Goal: Task Accomplishment & Management: Use online tool/utility

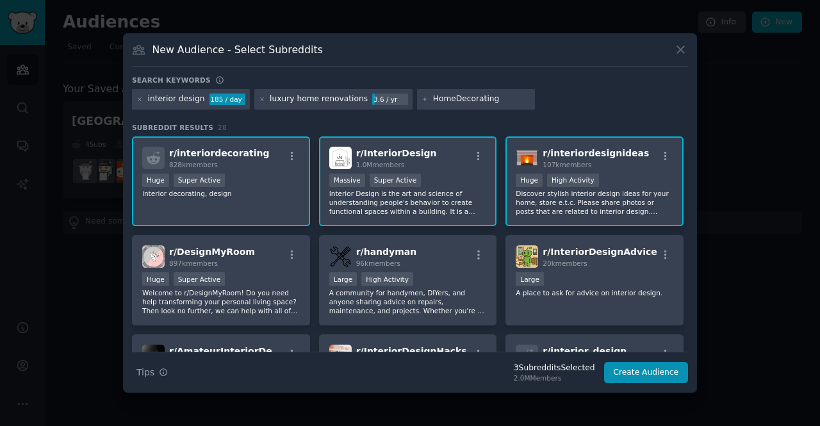
click at [435, 100] on input "HomeDecorating" at bounding box center [481, 100] width 97 height 12
type input "Home Decorating"
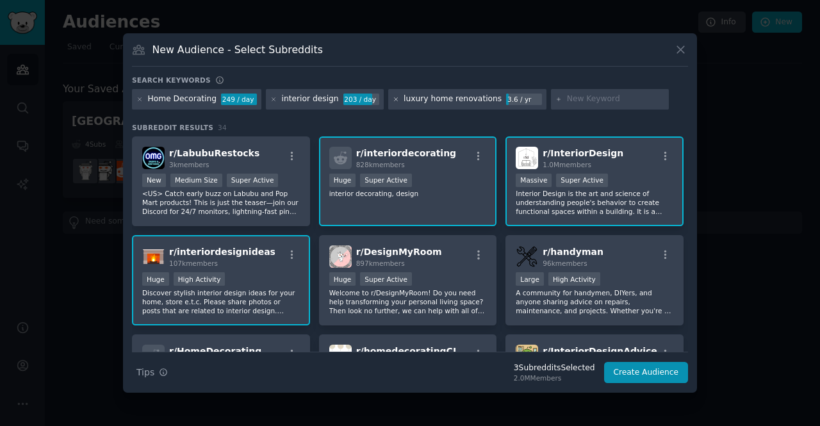
click at [393, 96] on icon at bounding box center [396, 99] width 7 height 7
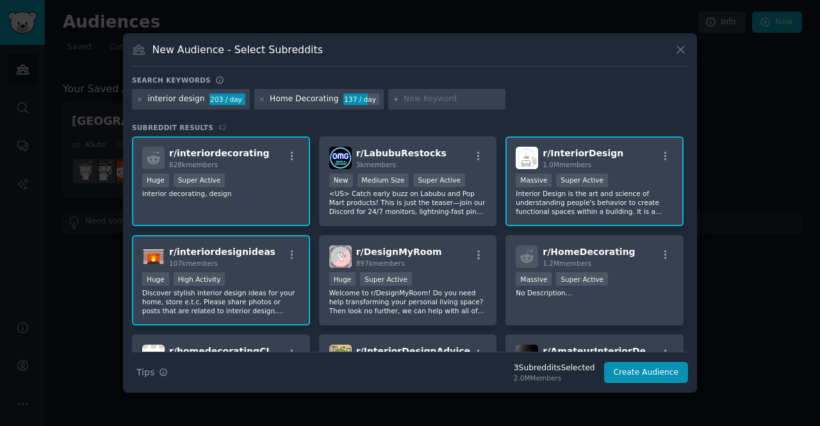
click at [393, 96] on icon at bounding box center [396, 99] width 7 height 7
click at [393, 104] on div at bounding box center [447, 99] width 118 height 21
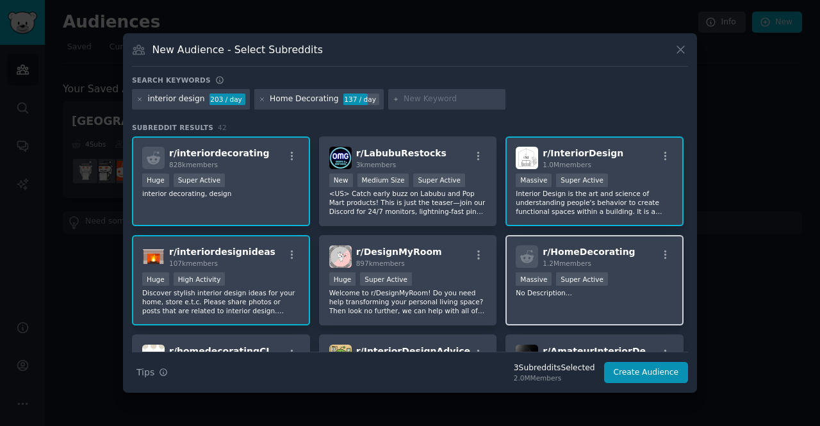
click at [604, 257] on span "r/ HomeDecorating" at bounding box center [589, 252] width 92 height 10
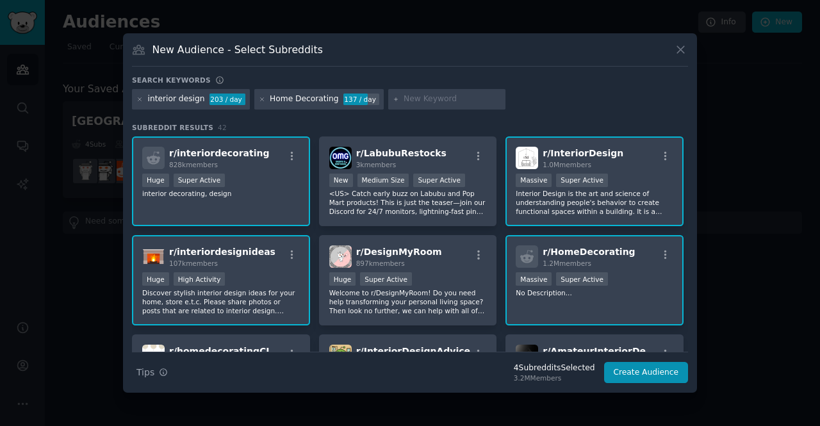
click at [414, 99] on input "text" at bounding box center [452, 100] width 97 height 12
paste input "HomeImprovement"
click at [409, 94] on input "HomeImprovement" at bounding box center [452, 100] width 97 height 12
type input "Home Improvement"
click at [464, 101] on input "Home Improvement" at bounding box center [452, 100] width 97 height 12
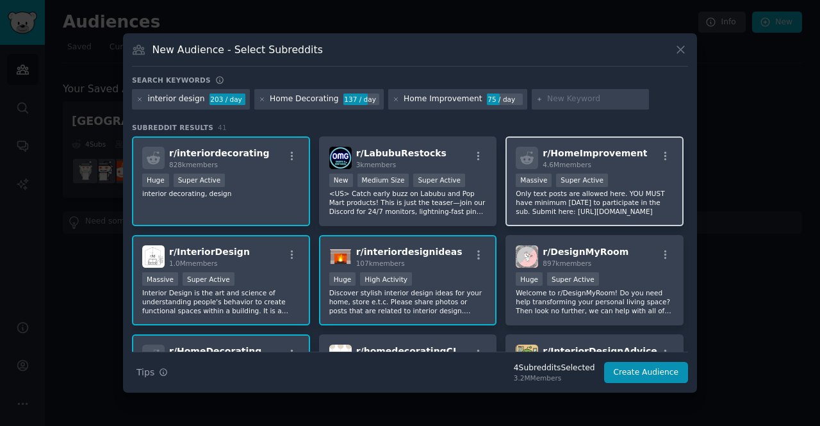
click at [538, 204] on p "Only text posts are allowed here. YOU MUST have minimum [DATE] to participate i…" at bounding box center [595, 202] width 158 height 27
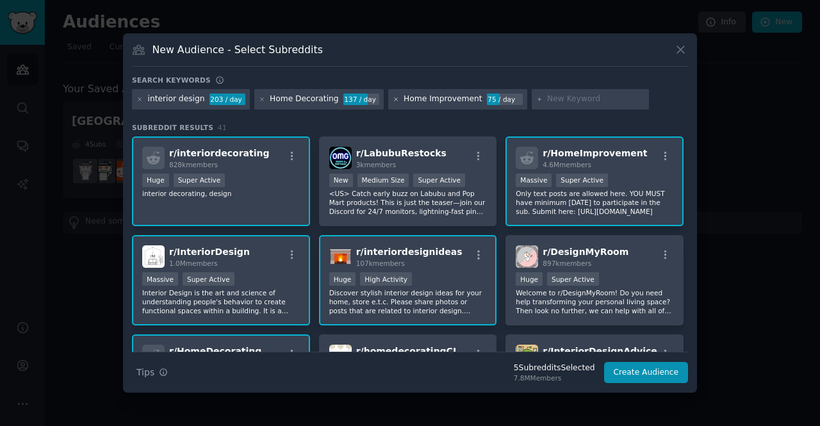
click at [394, 99] on icon at bounding box center [395, 98] width 3 height 3
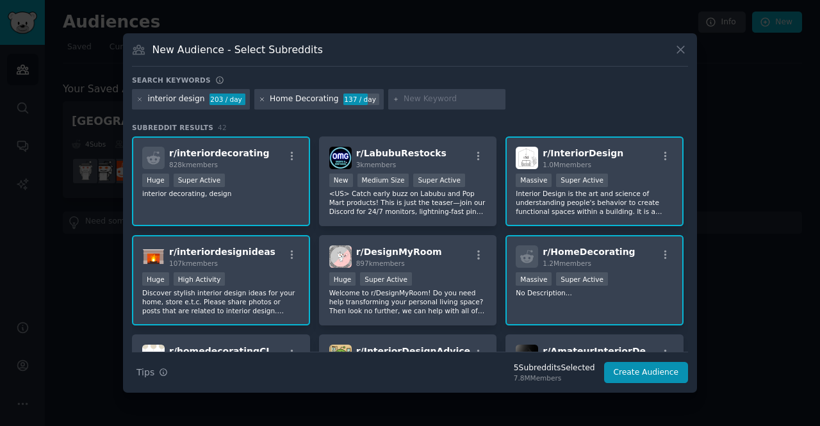
click at [259, 99] on icon at bounding box center [262, 99] width 7 height 7
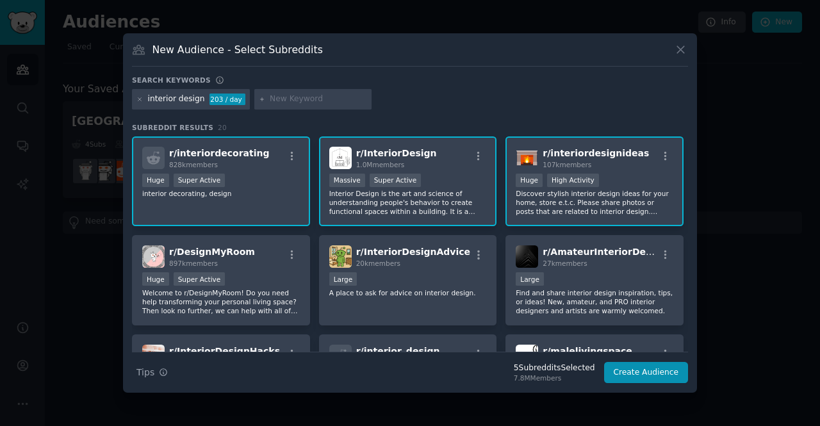
click at [306, 99] on input "text" at bounding box center [318, 100] width 97 height 12
type input "luxury"
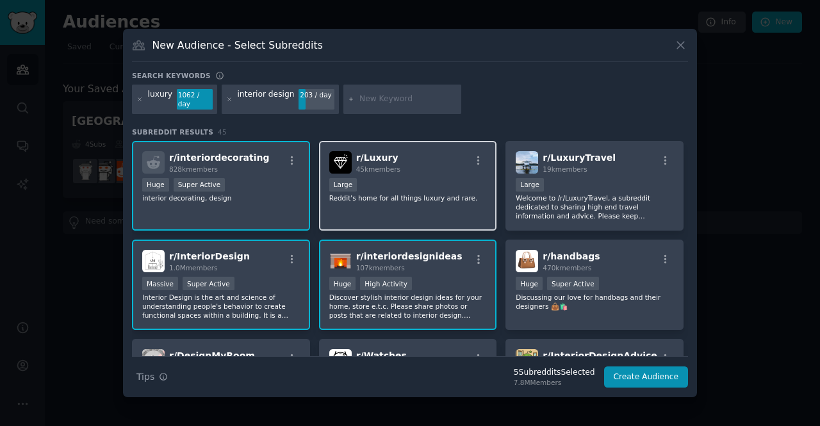
click at [377, 166] on span "45k members" at bounding box center [378, 169] width 44 height 8
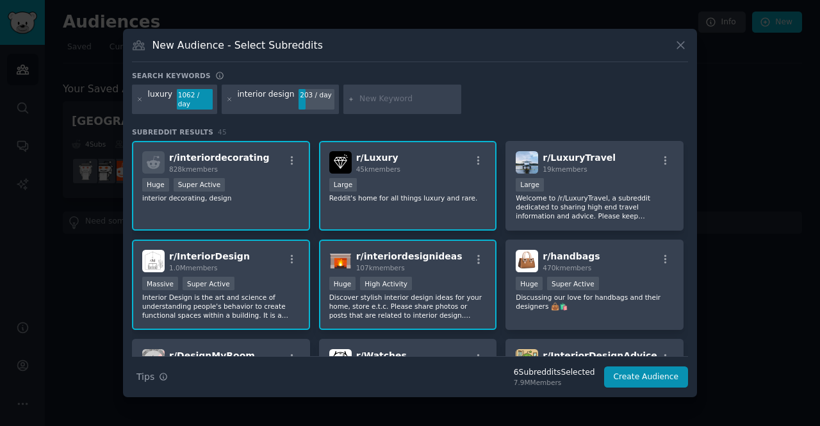
click at [346, 97] on div at bounding box center [402, 99] width 118 height 29
click at [359, 96] on input "text" at bounding box center [407, 100] width 97 height 12
type input "luxury interior design"
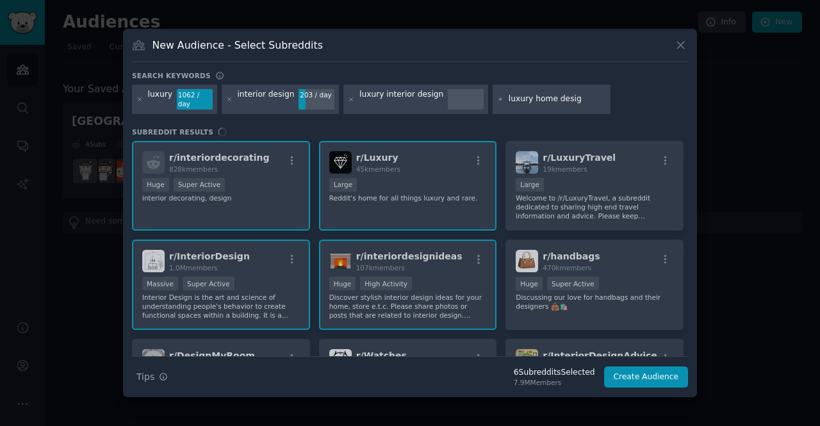
type input "luxury home design"
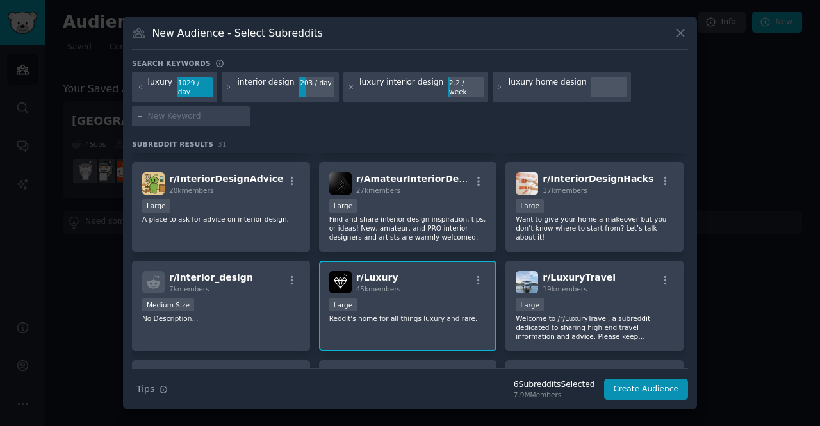
scroll to position [91, 0]
click at [655, 383] on button "Create Audience" at bounding box center [646, 390] width 85 height 22
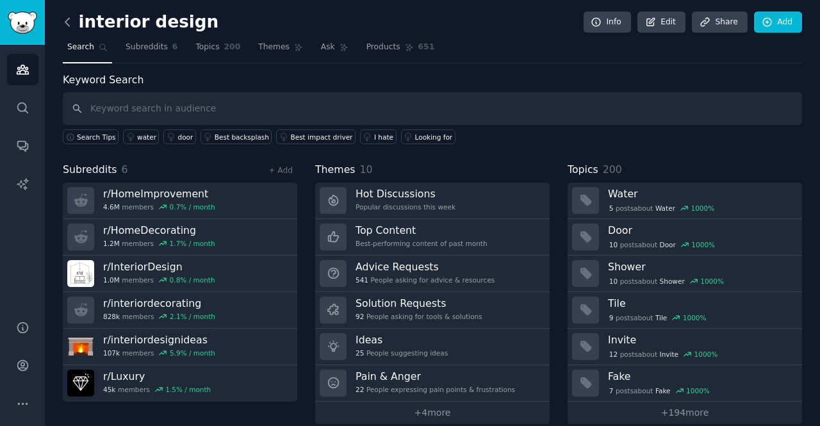
click at [72, 17] on icon at bounding box center [67, 21] width 13 height 13
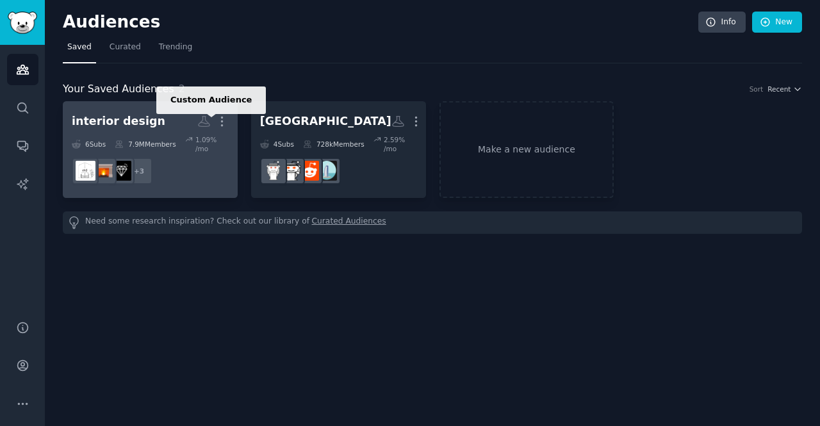
click at [201, 121] on icon at bounding box center [204, 122] width 11 height 10
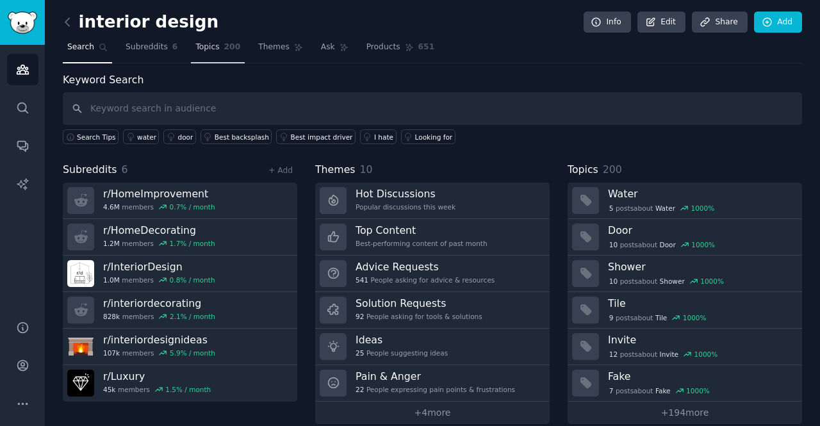
click at [208, 47] on span "Topics" at bounding box center [207, 48] width 24 height 12
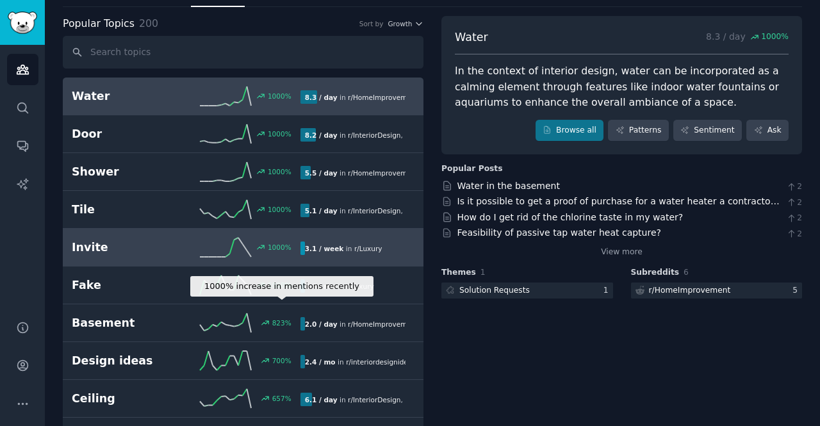
scroll to position [57, 0]
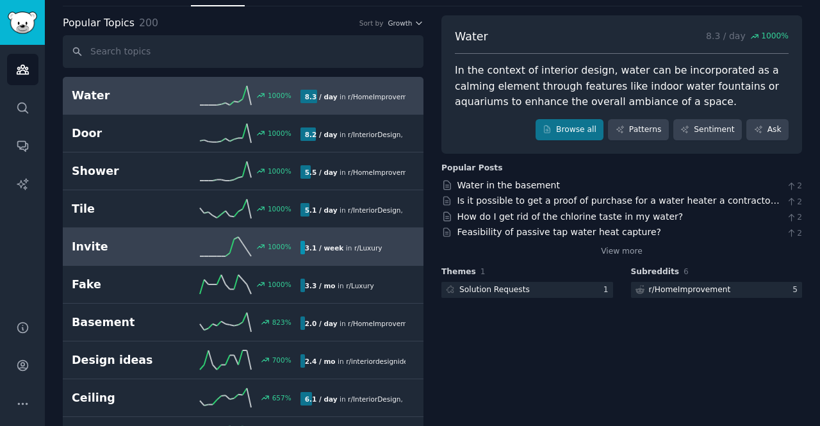
click at [122, 239] on h2 "Invite" at bounding box center [129, 247] width 114 height 16
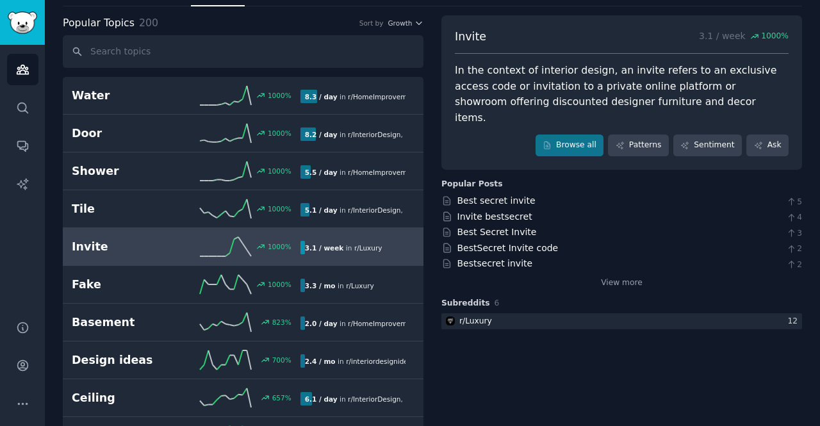
click at [122, 239] on h2 "Invite" at bounding box center [129, 247] width 114 height 16
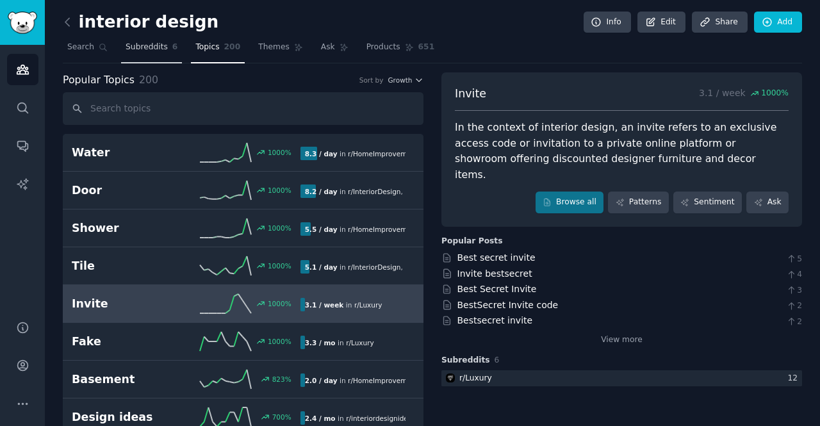
click at [146, 53] on link "Subreddits 6" at bounding box center [151, 50] width 61 height 26
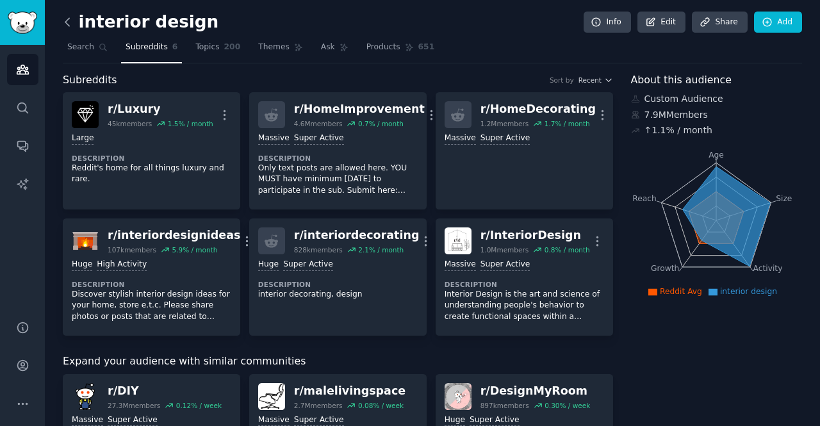
click at [66, 19] on icon at bounding box center [67, 21] width 13 height 13
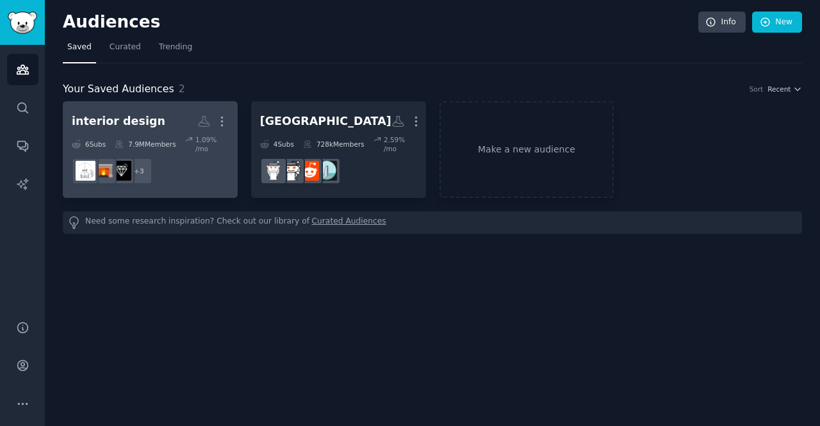
click at [176, 161] on dd "+ 3" at bounding box center [150, 171] width 157 height 36
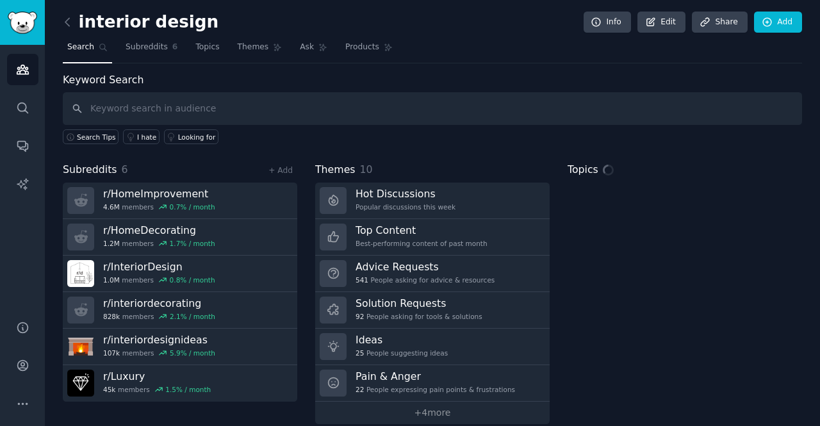
scroll to position [13, 0]
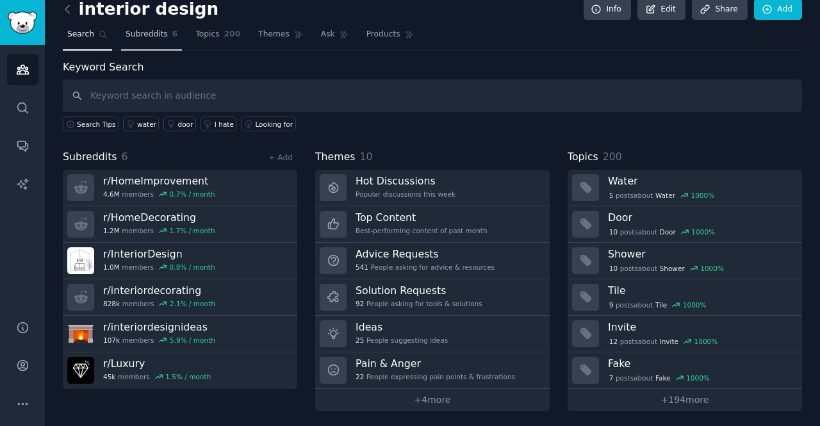
click at [161, 37] on link "Subreddits 6" at bounding box center [151, 37] width 61 height 26
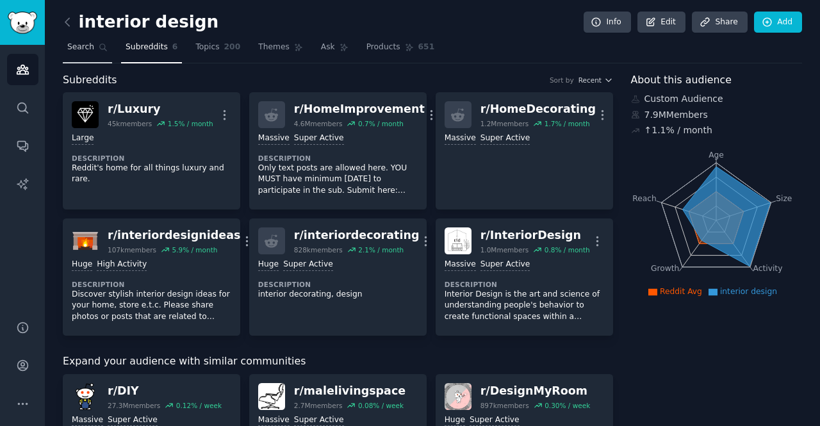
click at [83, 46] on span "Search" at bounding box center [80, 48] width 27 height 12
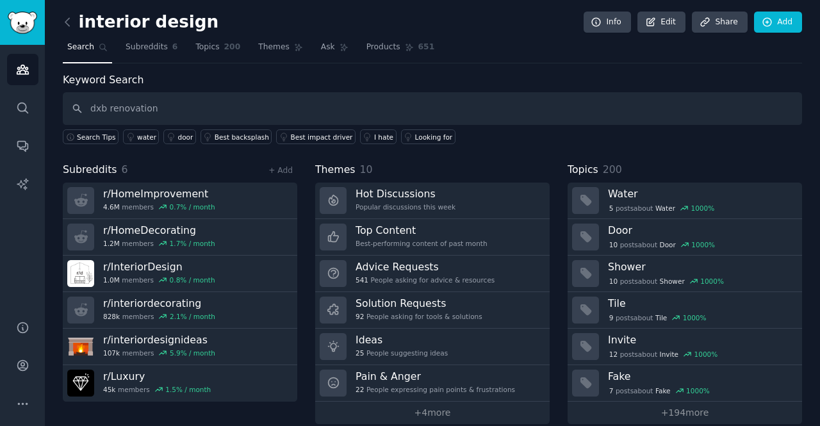
type input "dxb renovation"
